Goal: Browse casually

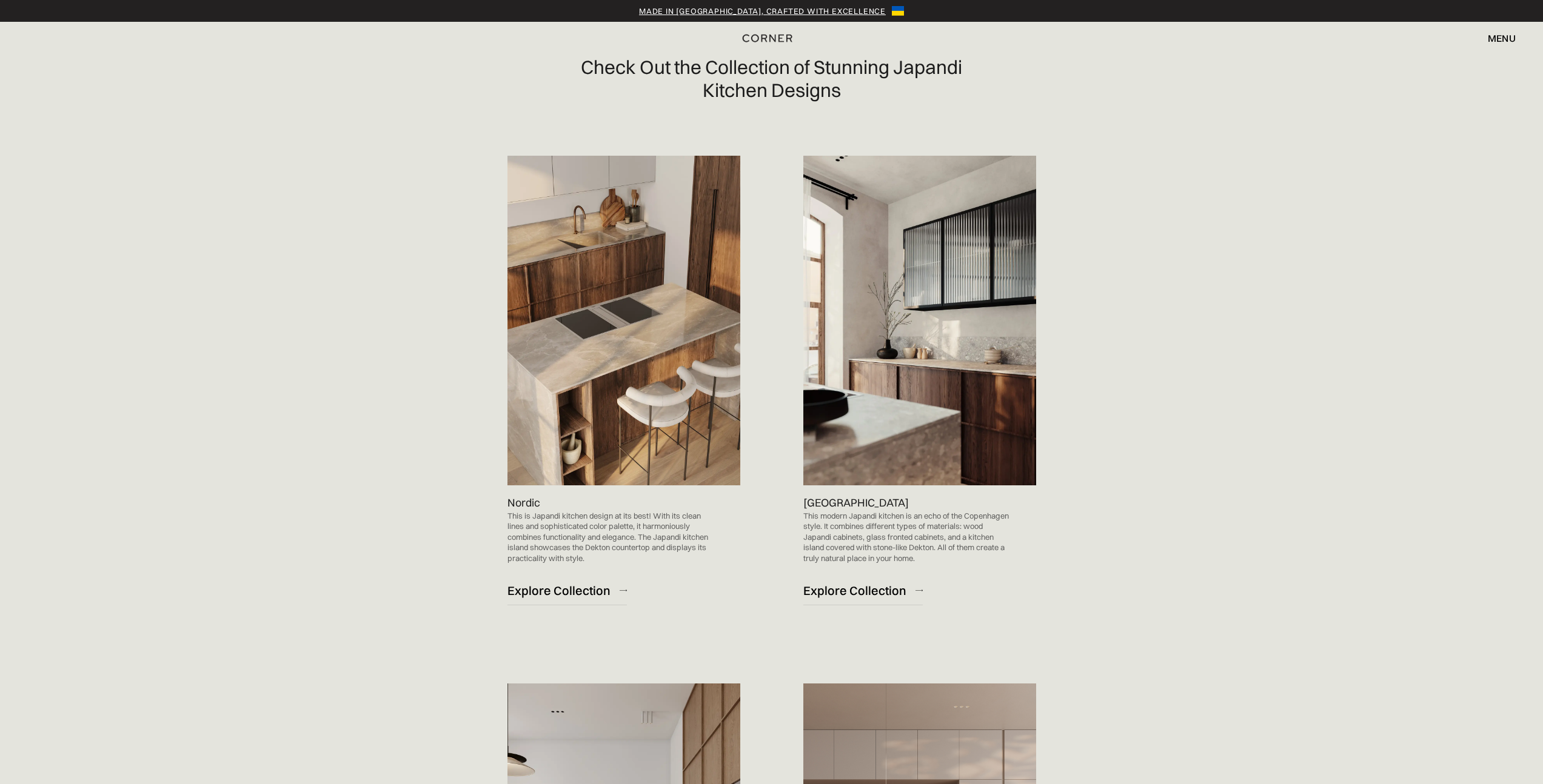
scroll to position [911, 0]
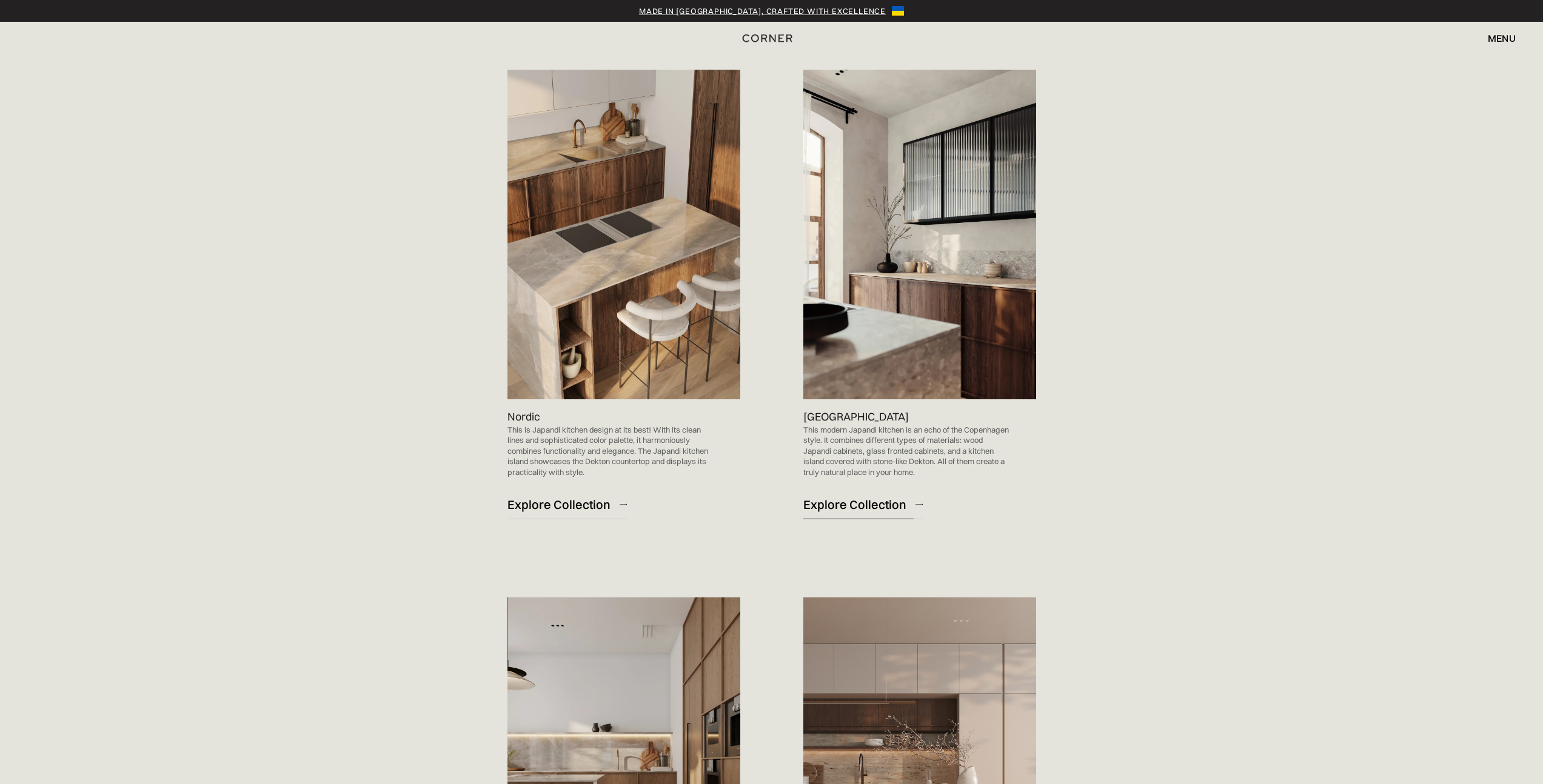
click at [869, 499] on div "Explore Collection" at bounding box center [855, 504] width 103 height 16
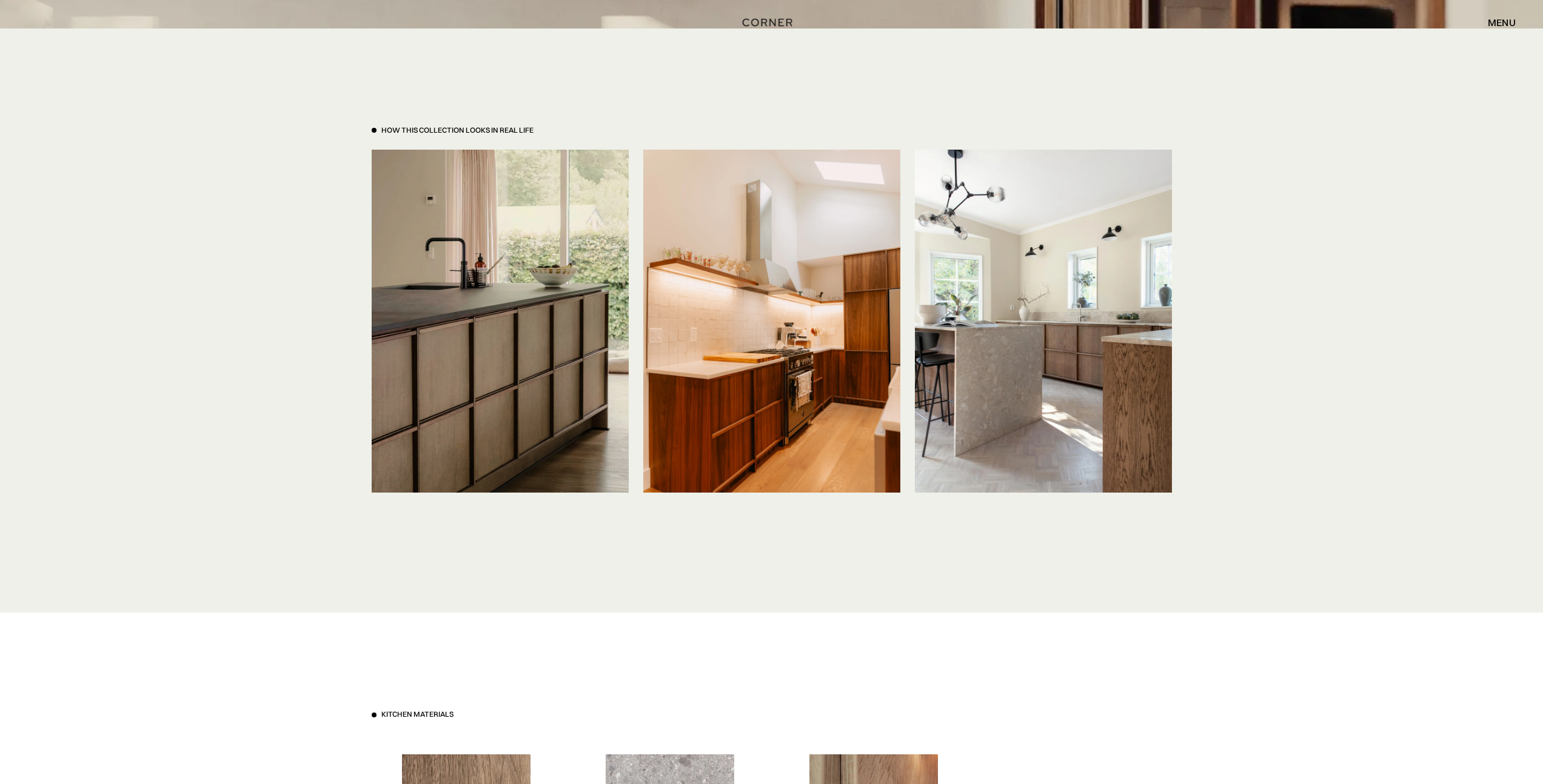
scroll to position [2929, 0]
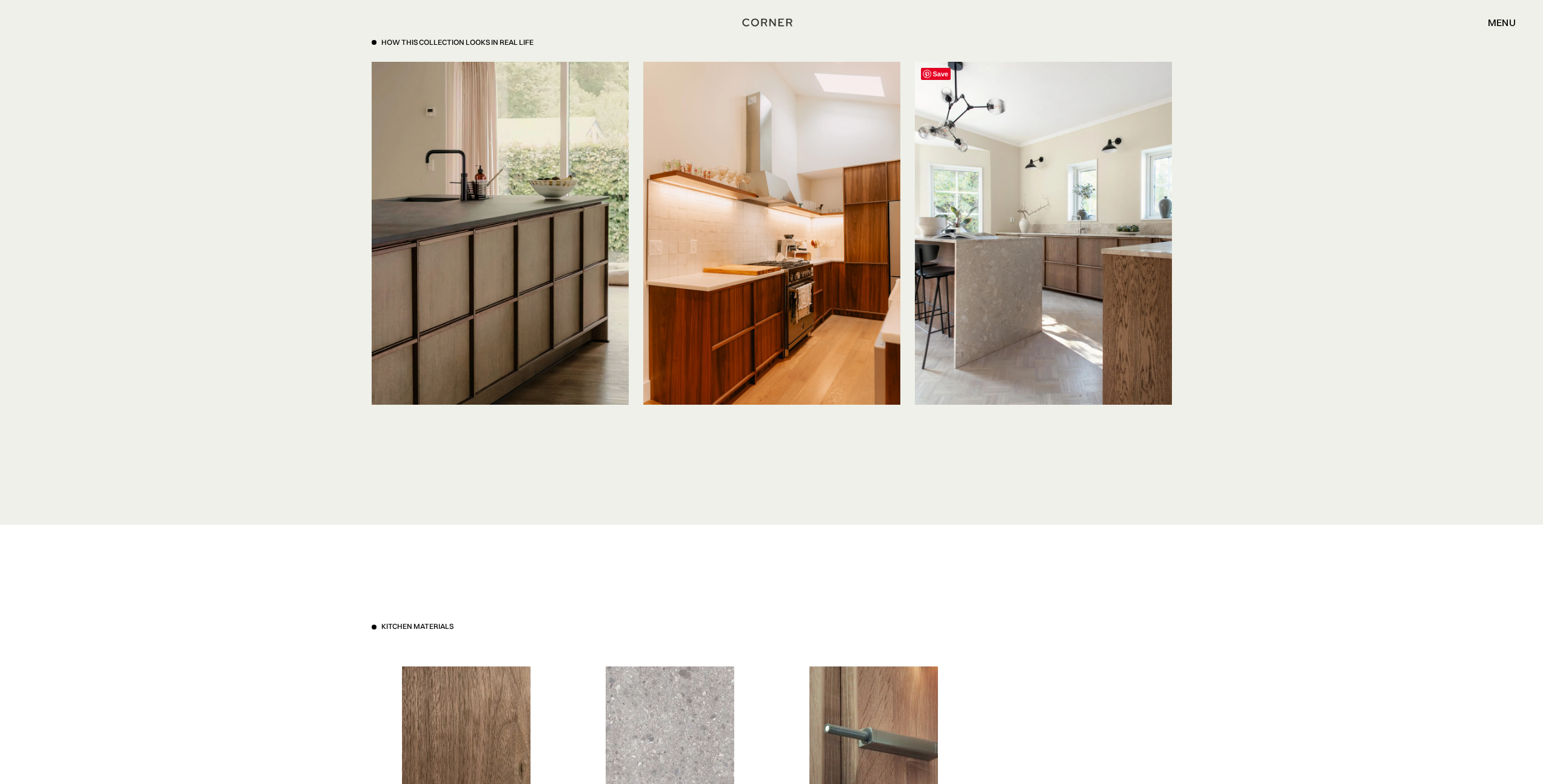
click at [1002, 297] on img at bounding box center [1043, 232] width 257 height 342
click at [544, 229] on img at bounding box center [500, 232] width 257 height 342
click at [985, 200] on img at bounding box center [1043, 232] width 257 height 342
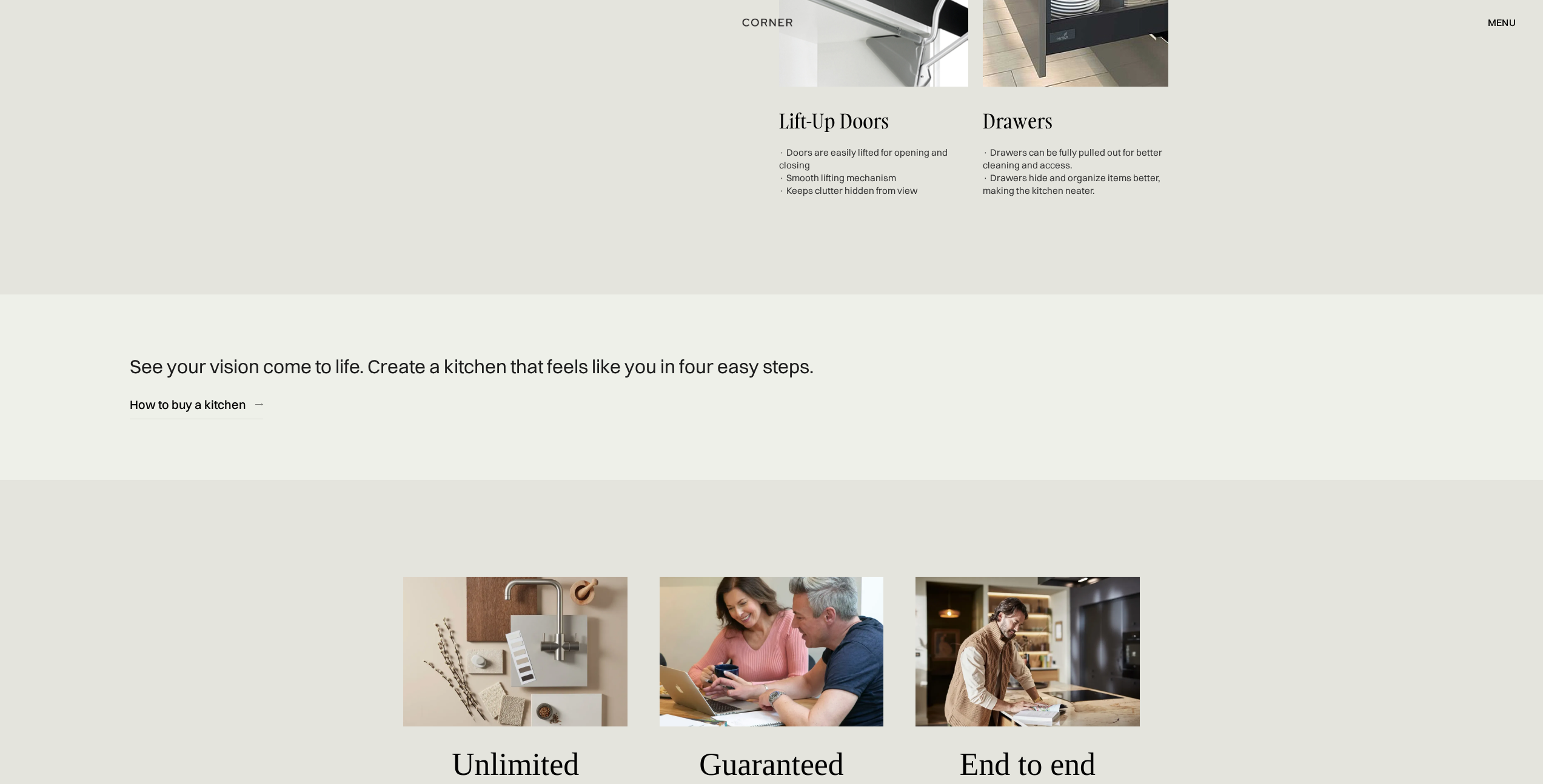
scroll to position [5030, 0]
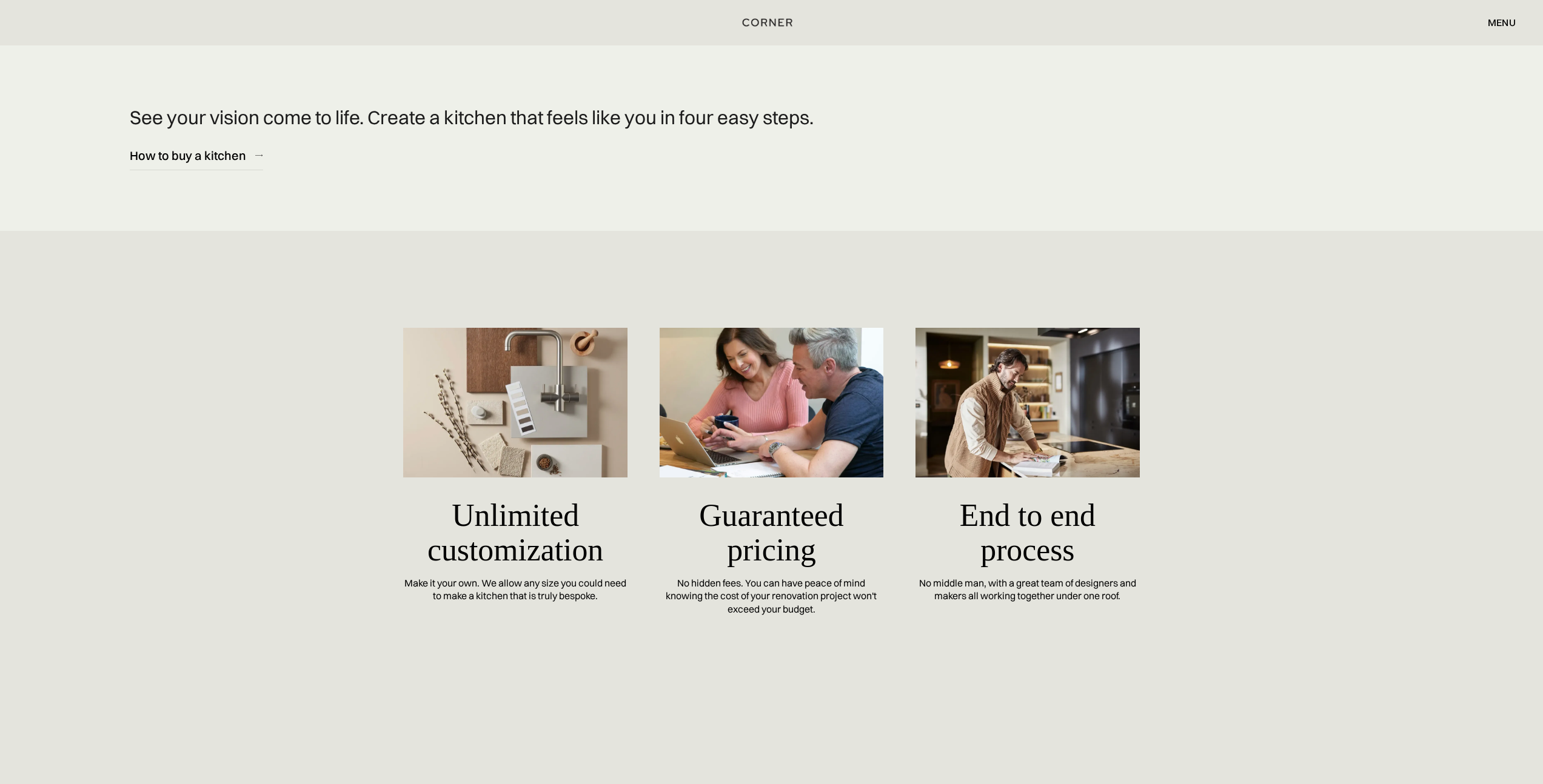
click at [1500, 25] on div "menu" at bounding box center [1502, 22] width 28 height 10
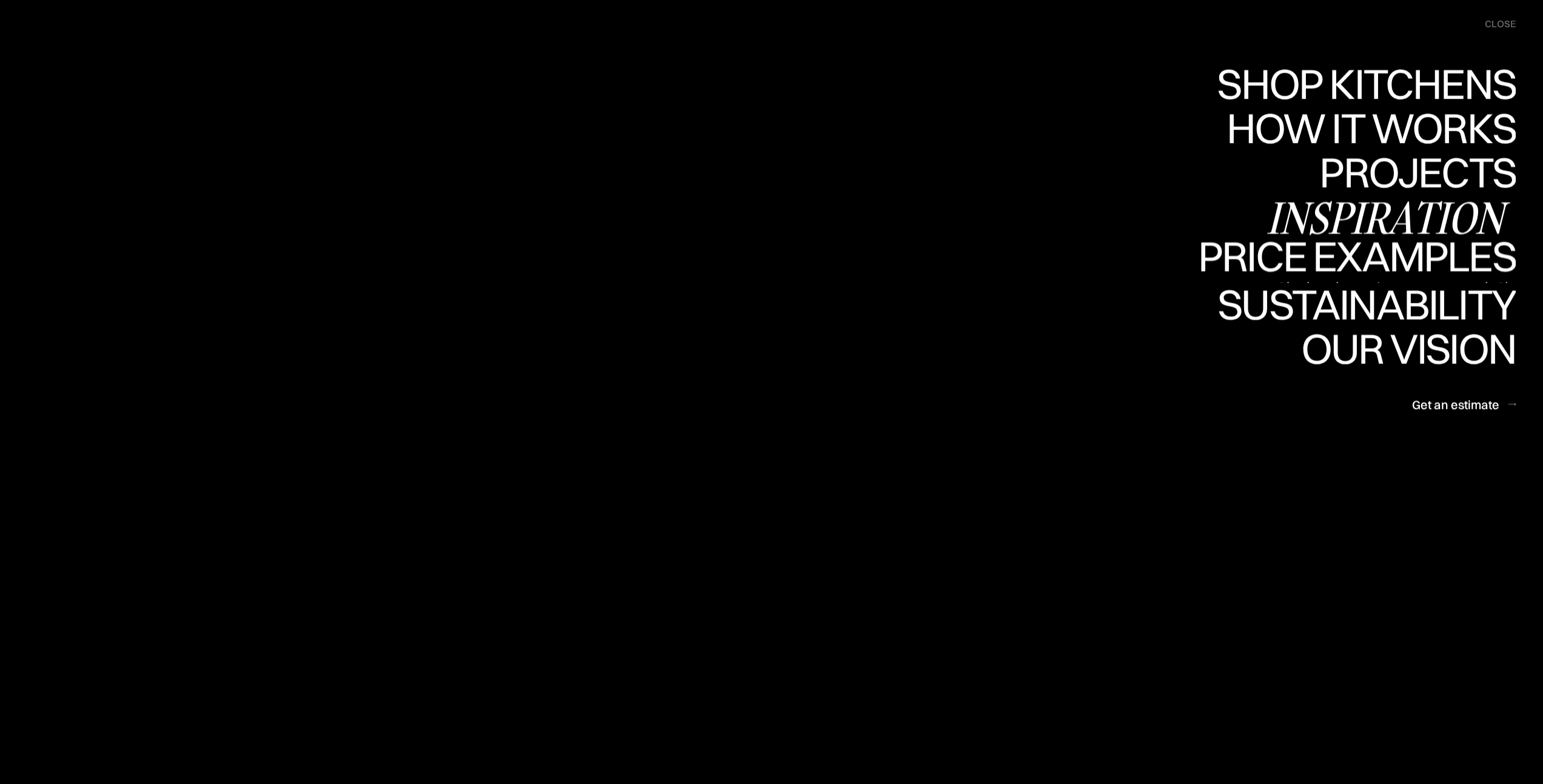
click at [1434, 226] on div "Inspiration" at bounding box center [1391, 218] width 249 height 43
